Goal: Share content

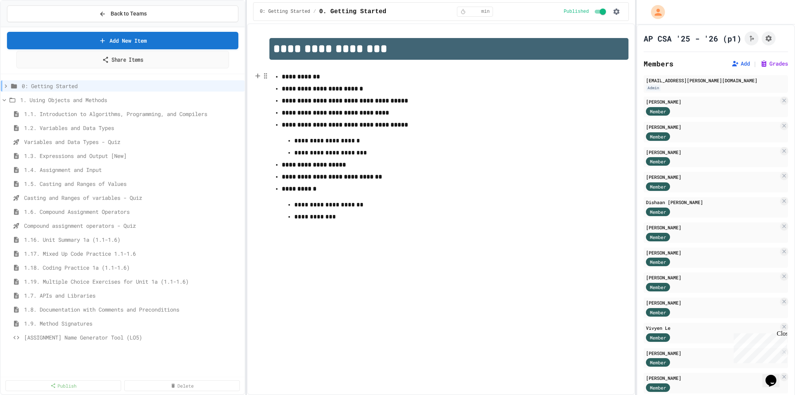
click at [155, 64] on link "Share Items" at bounding box center [122, 59] width 213 height 17
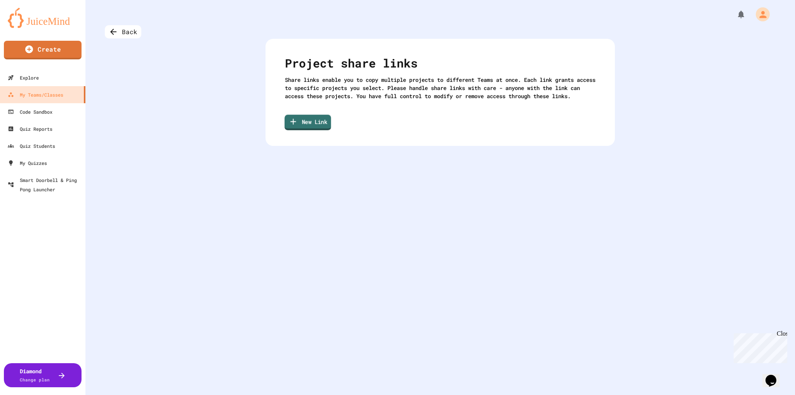
click at [316, 130] on link "New Link" at bounding box center [307, 123] width 47 height 16
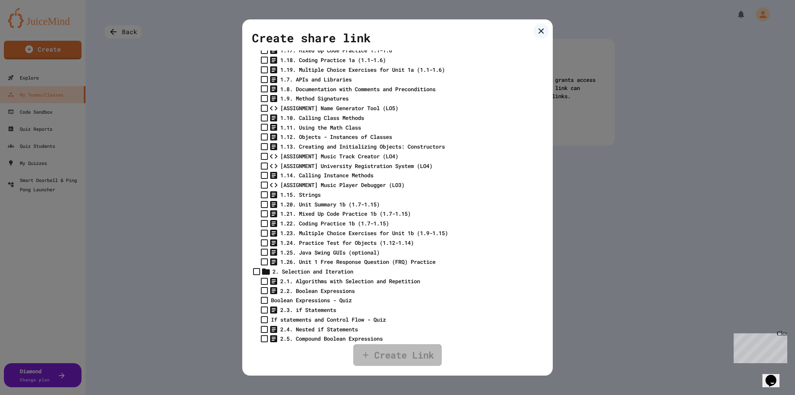
scroll to position [272, 0]
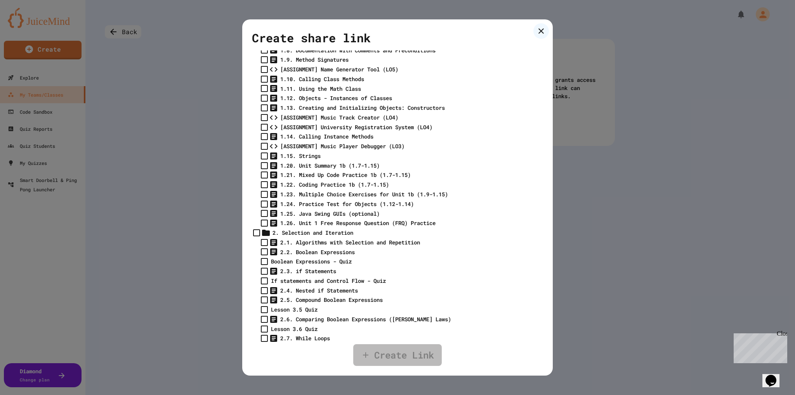
click at [348, 73] on div "[ASSIGNMENT] Name Generator Tool (LO5)" at bounding box center [339, 69] width 118 height 8
click at [428, 362] on link "Create Link" at bounding box center [397, 353] width 80 height 24
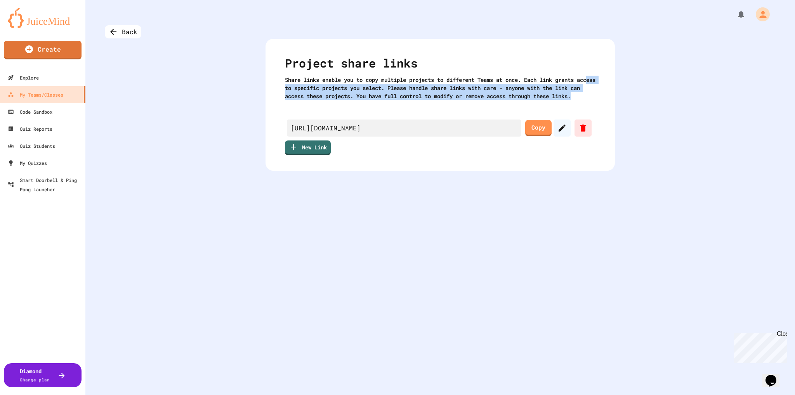
drag, startPoint x: 291, startPoint y: 84, endPoint x: 547, endPoint y: 104, distance: 256.9
click at [547, 100] on div "Share links enable you to copy multiple projects to different Teams at once. Ea…" at bounding box center [440, 88] width 310 height 24
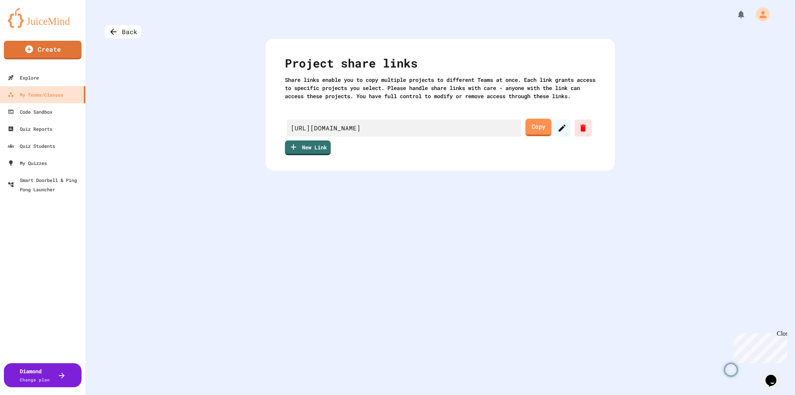
click at [535, 134] on link "Copy" at bounding box center [538, 127] width 26 height 17
